Goal: Find specific page/section: Find specific page/section

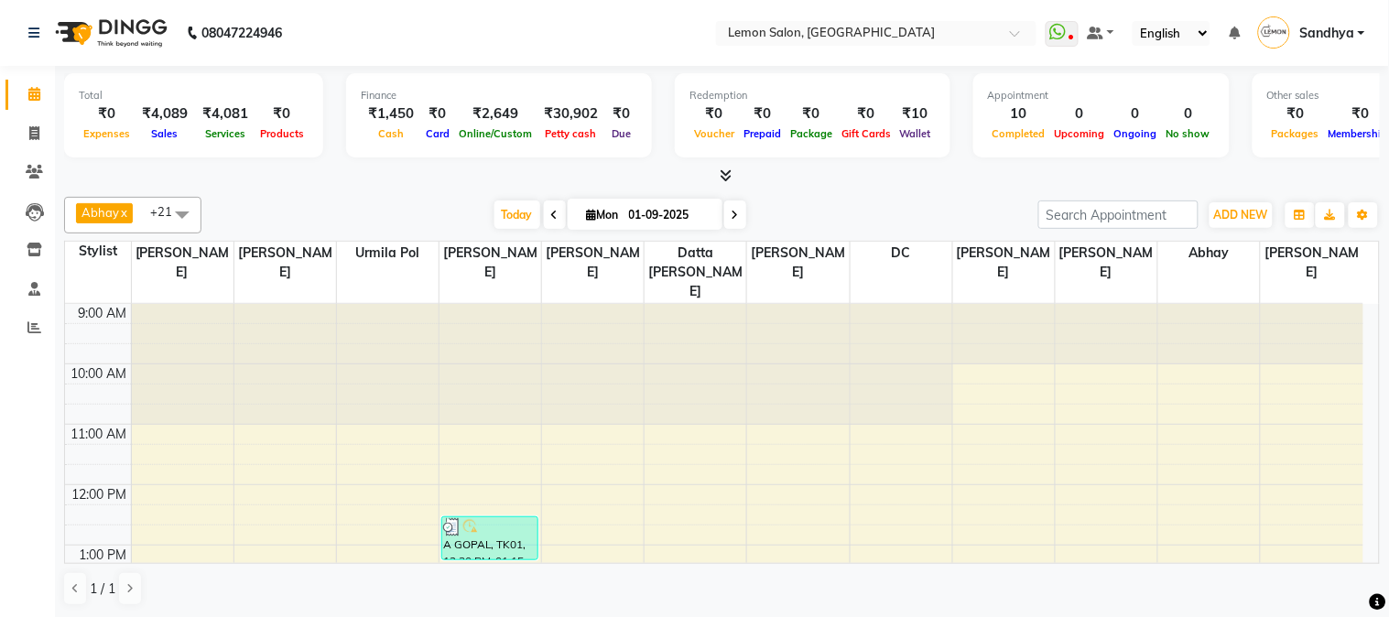
click at [340, 201] on div "[DATE] [DATE]" at bounding box center [620, 214] width 819 height 27
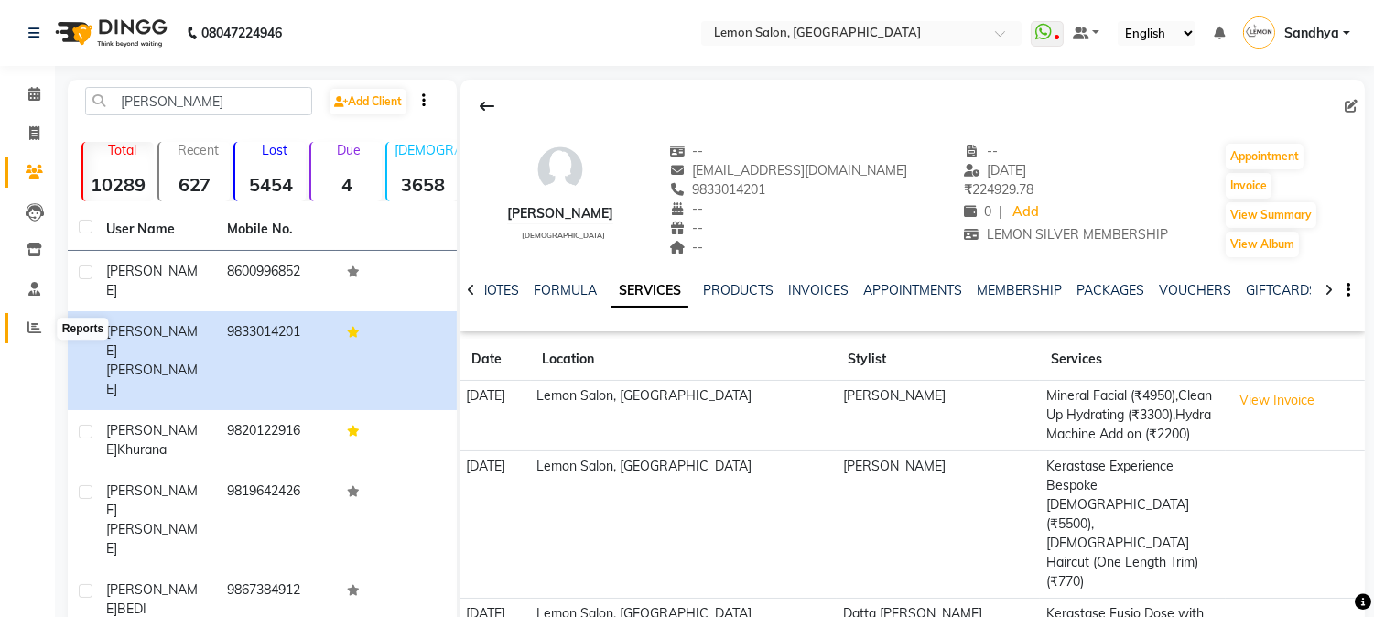
click at [21, 327] on span at bounding box center [34, 328] width 32 height 21
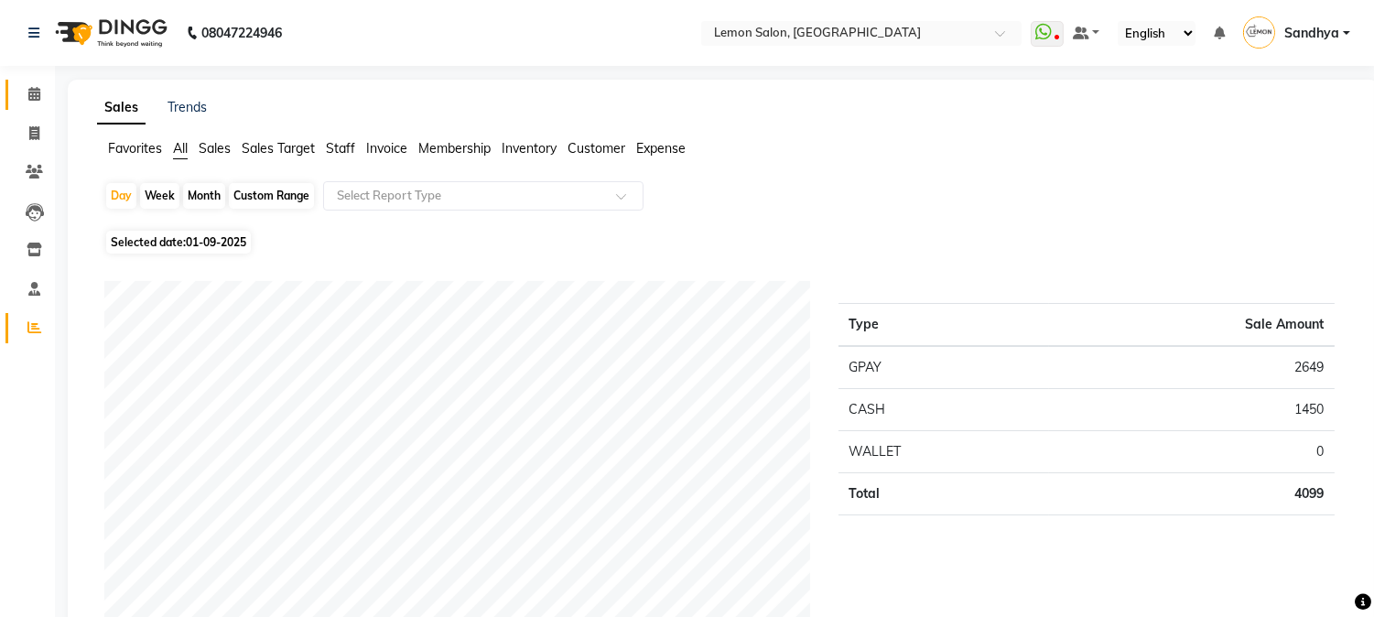
click at [24, 106] on link "Calendar" at bounding box center [27, 95] width 44 height 30
